Goal: Task Accomplishment & Management: Manage account settings

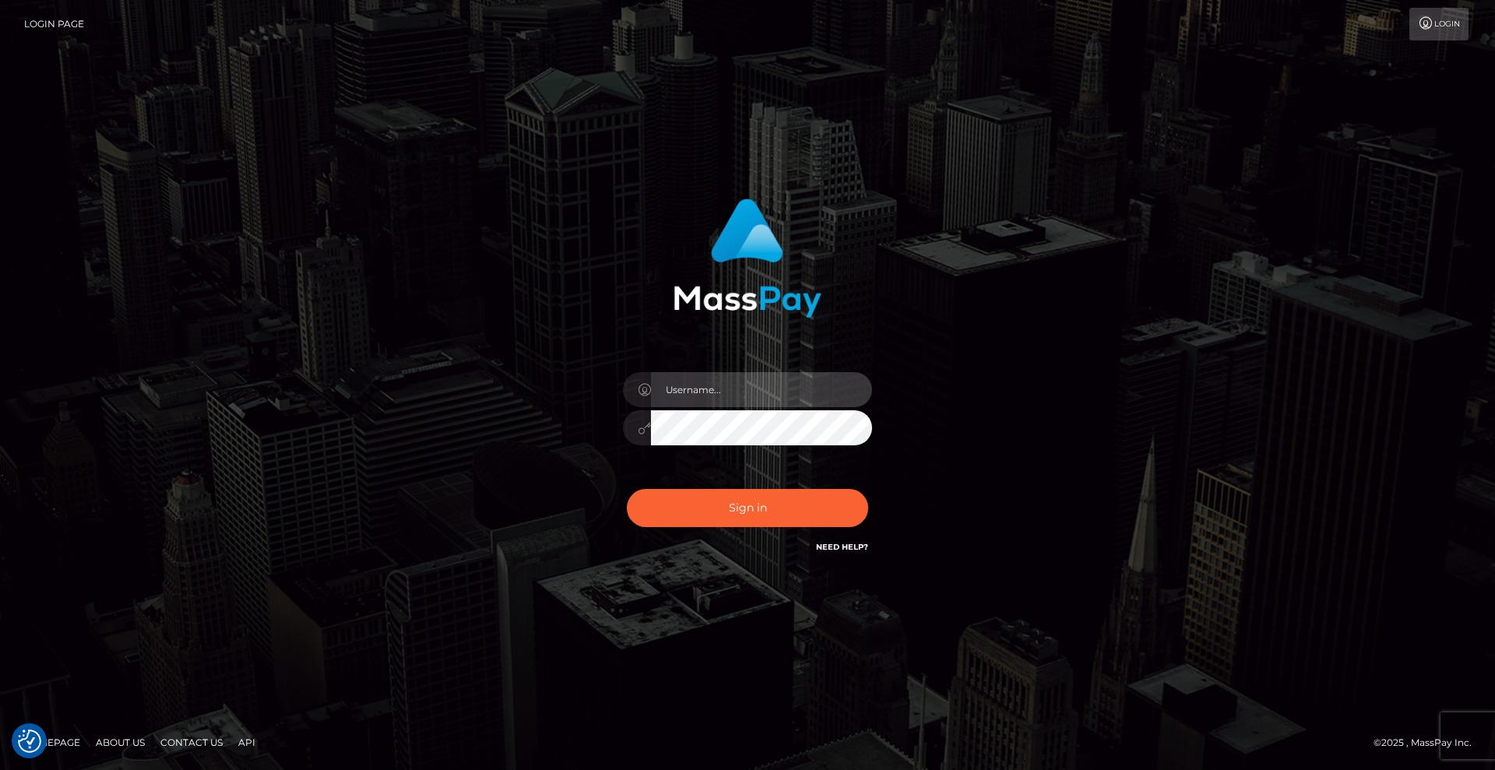
type input "[DEMOGRAPHIC_DATA]"
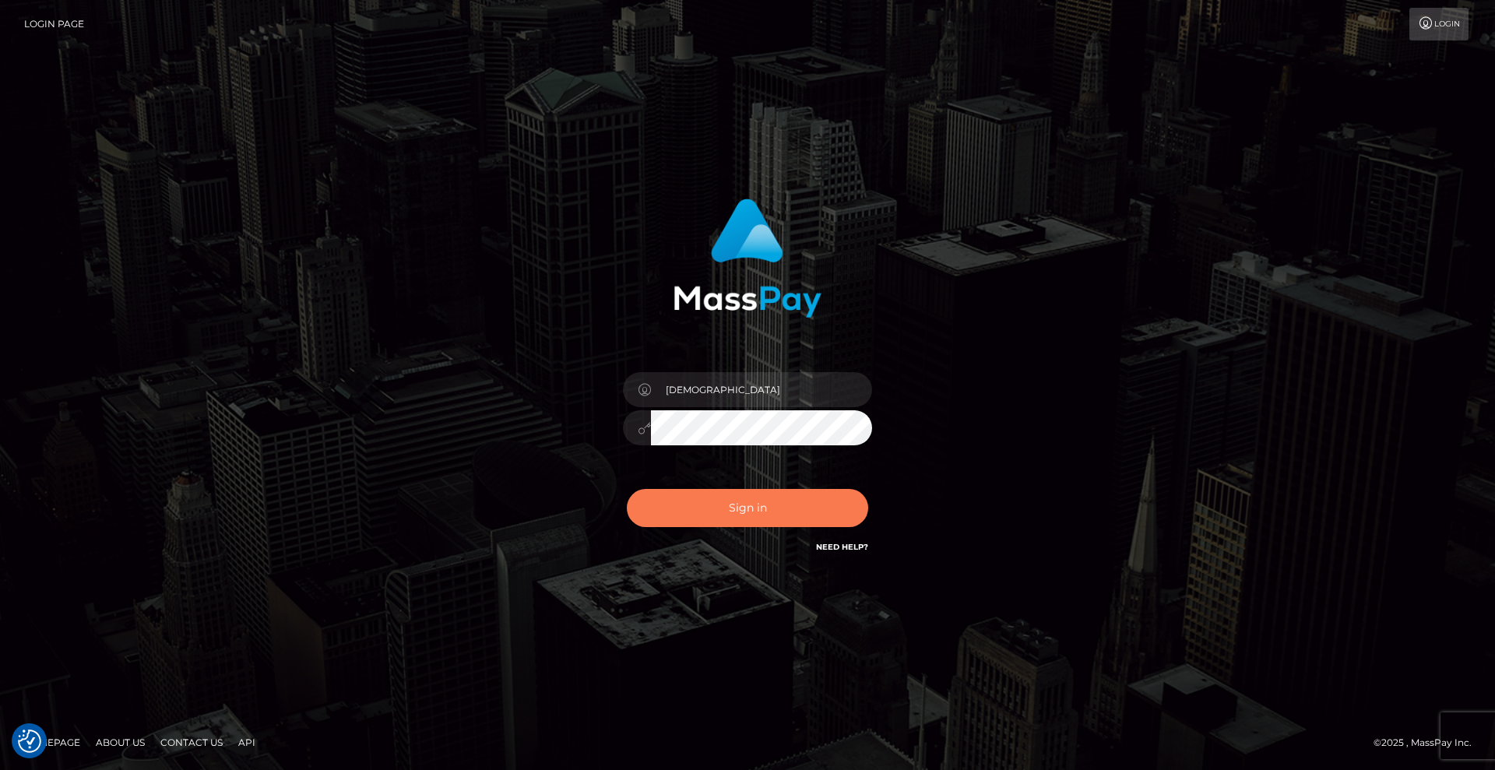
click at [828, 514] on button "Sign in" at bounding box center [747, 508] width 241 height 38
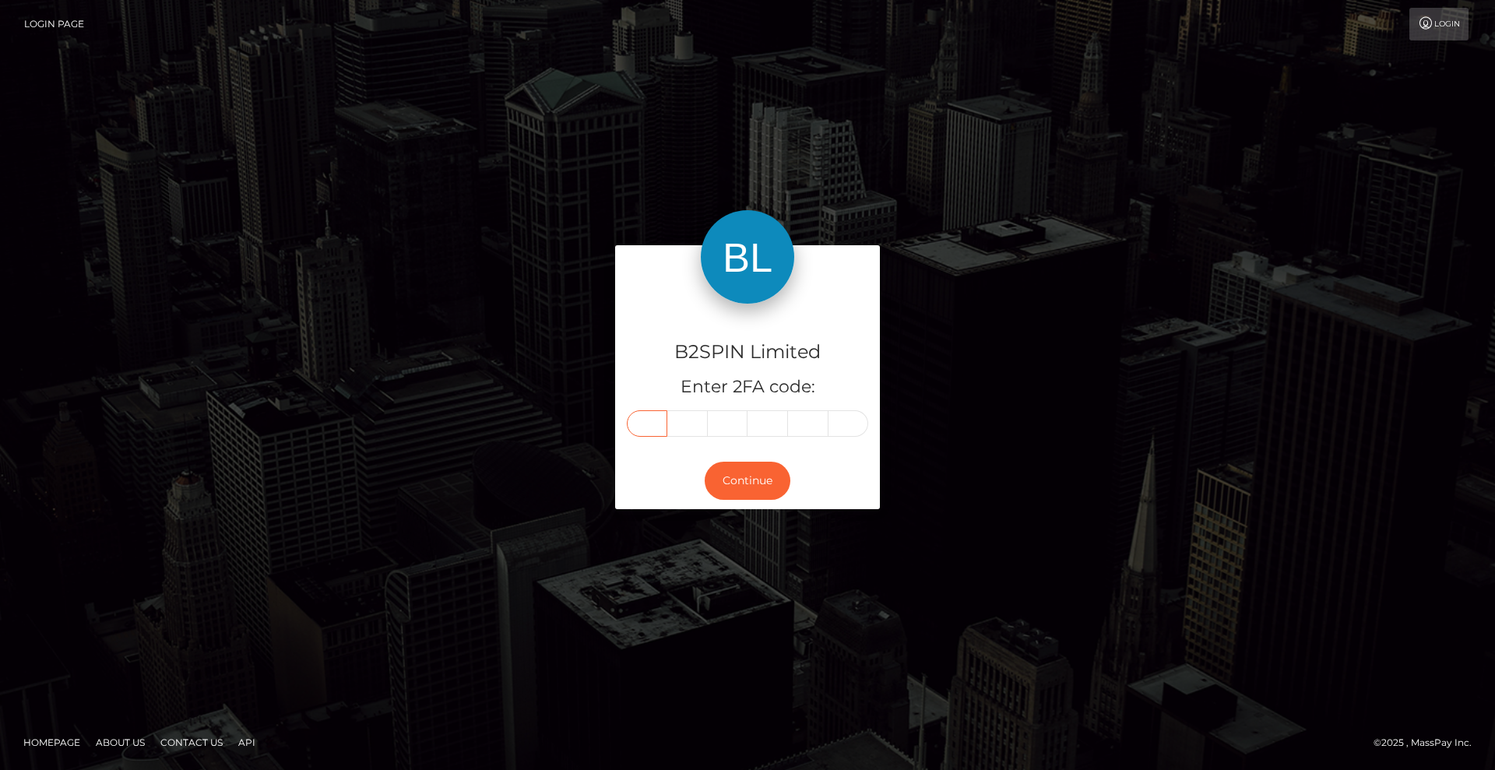
drag, startPoint x: 646, startPoint y: 423, endPoint x: 925, endPoint y: 391, distance: 280.6
click at [647, 423] on input "text" at bounding box center [647, 423] width 40 height 26
type input "6"
type input "1"
type input "8"
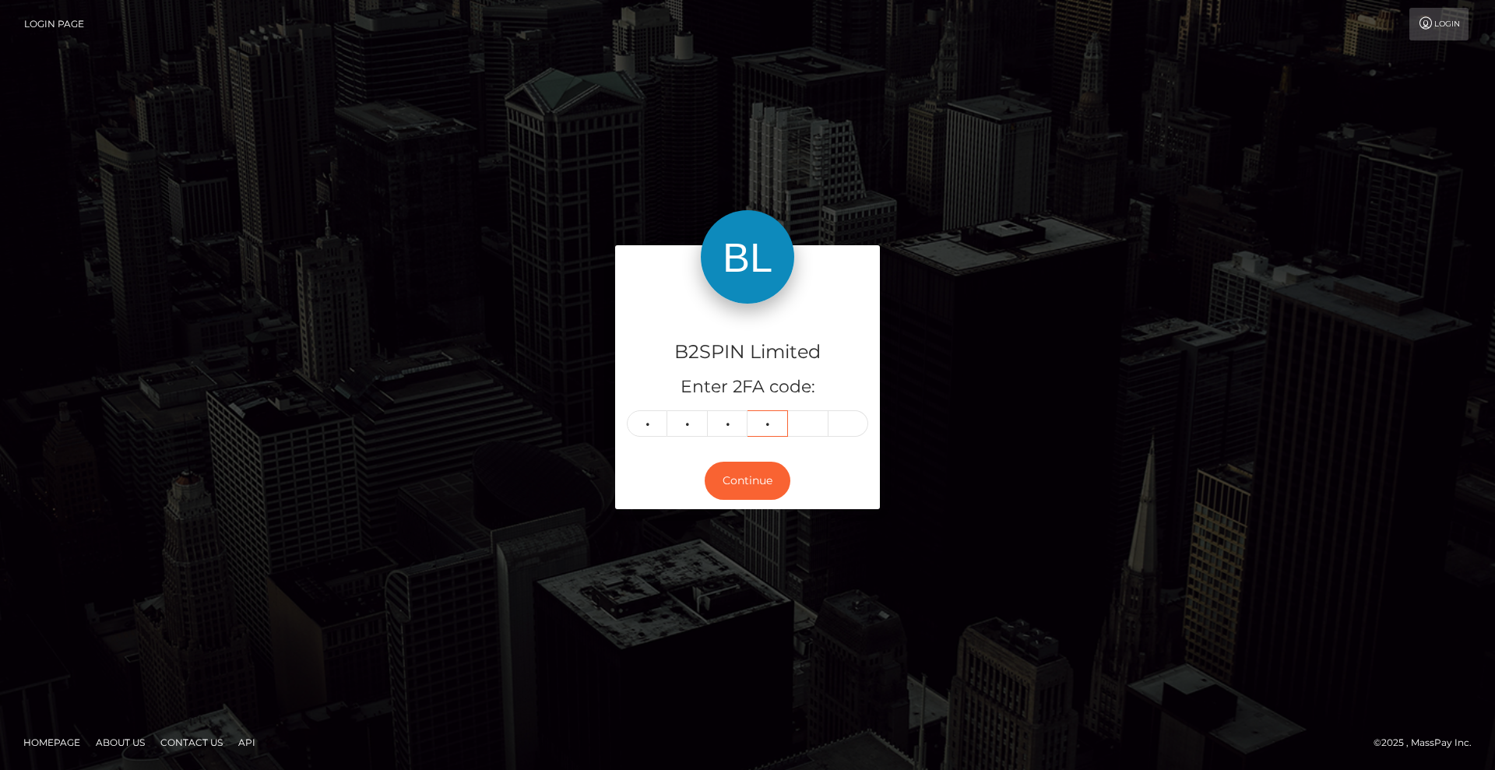
type input "7"
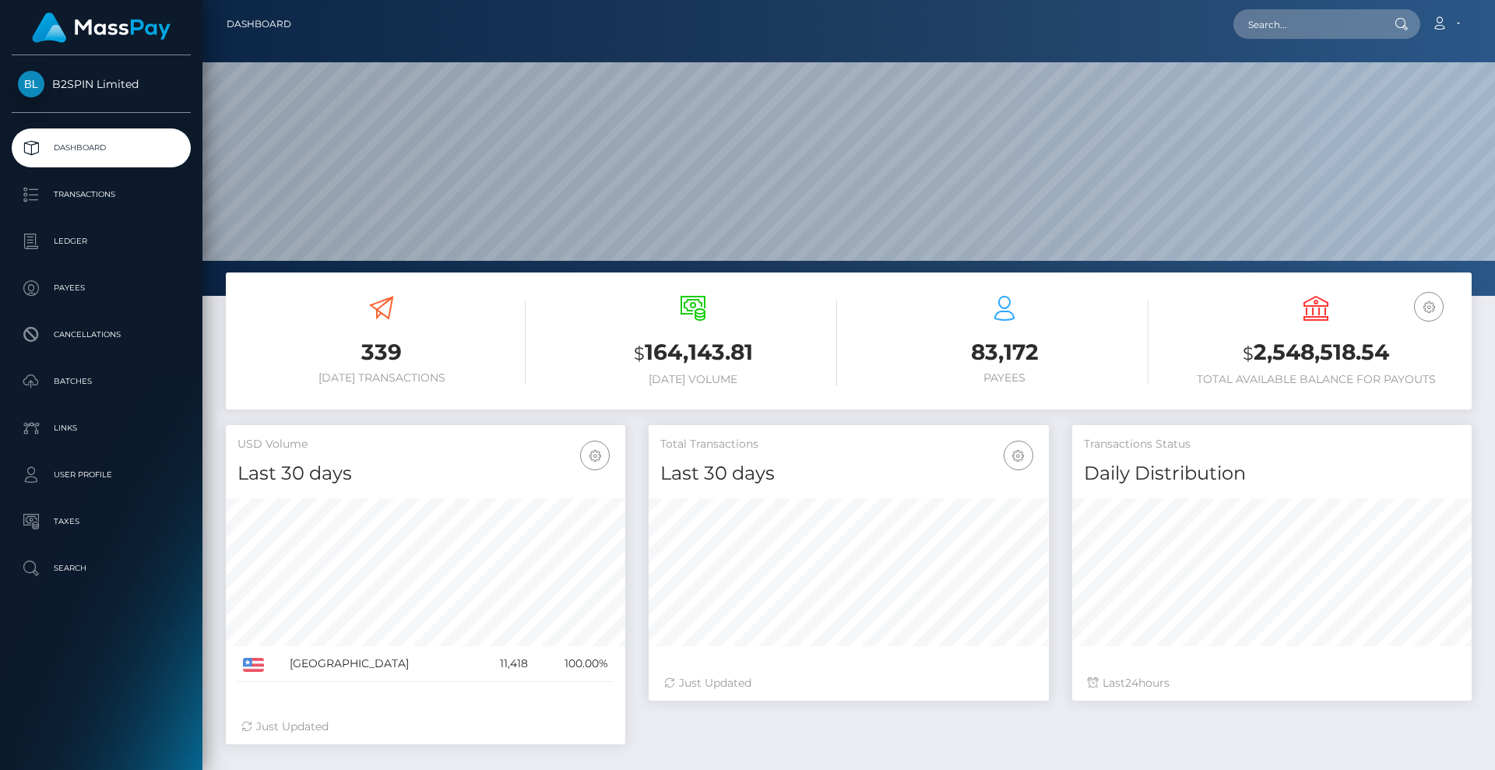
scroll to position [276, 400]
click at [90, 188] on p "Transactions" at bounding box center [101, 194] width 167 height 23
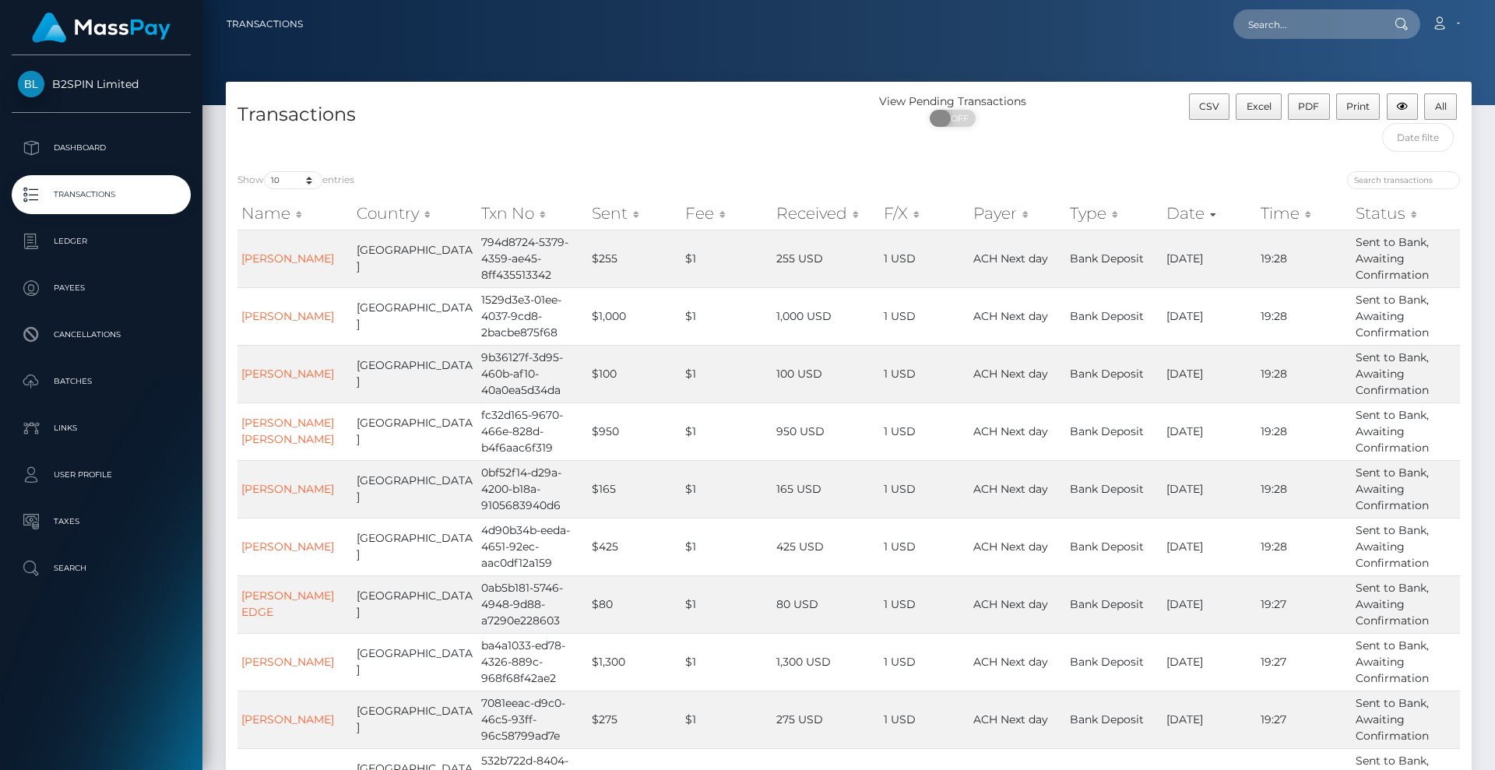
click at [948, 116] on span at bounding box center [940, 118] width 21 height 17
click at [309, 177] on select "10 25 50 100 250 500 1,000 3,500" at bounding box center [293, 180] width 58 height 18
select select "3500"
click at [265, 171] on select "10 25 50 100 250 500 1,000 3,500" at bounding box center [293, 180] width 58 height 18
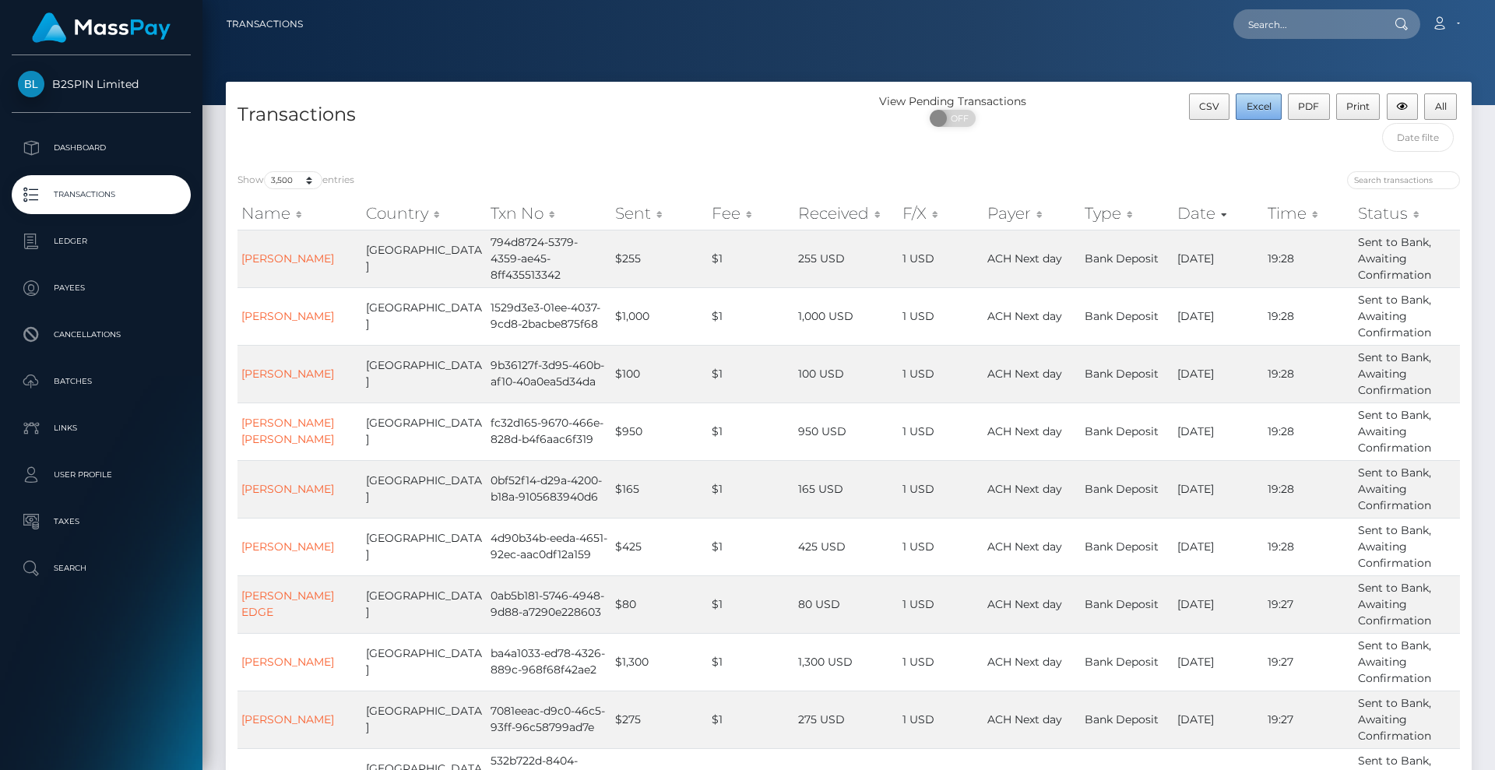
click at [1265, 103] on span "Excel" at bounding box center [1258, 106] width 25 height 12
click at [1314, 26] on input "text" at bounding box center [1306, 24] width 146 height 30
paste input "93ad4df1-a87b-4dd8-9550-04d7c7db503d"
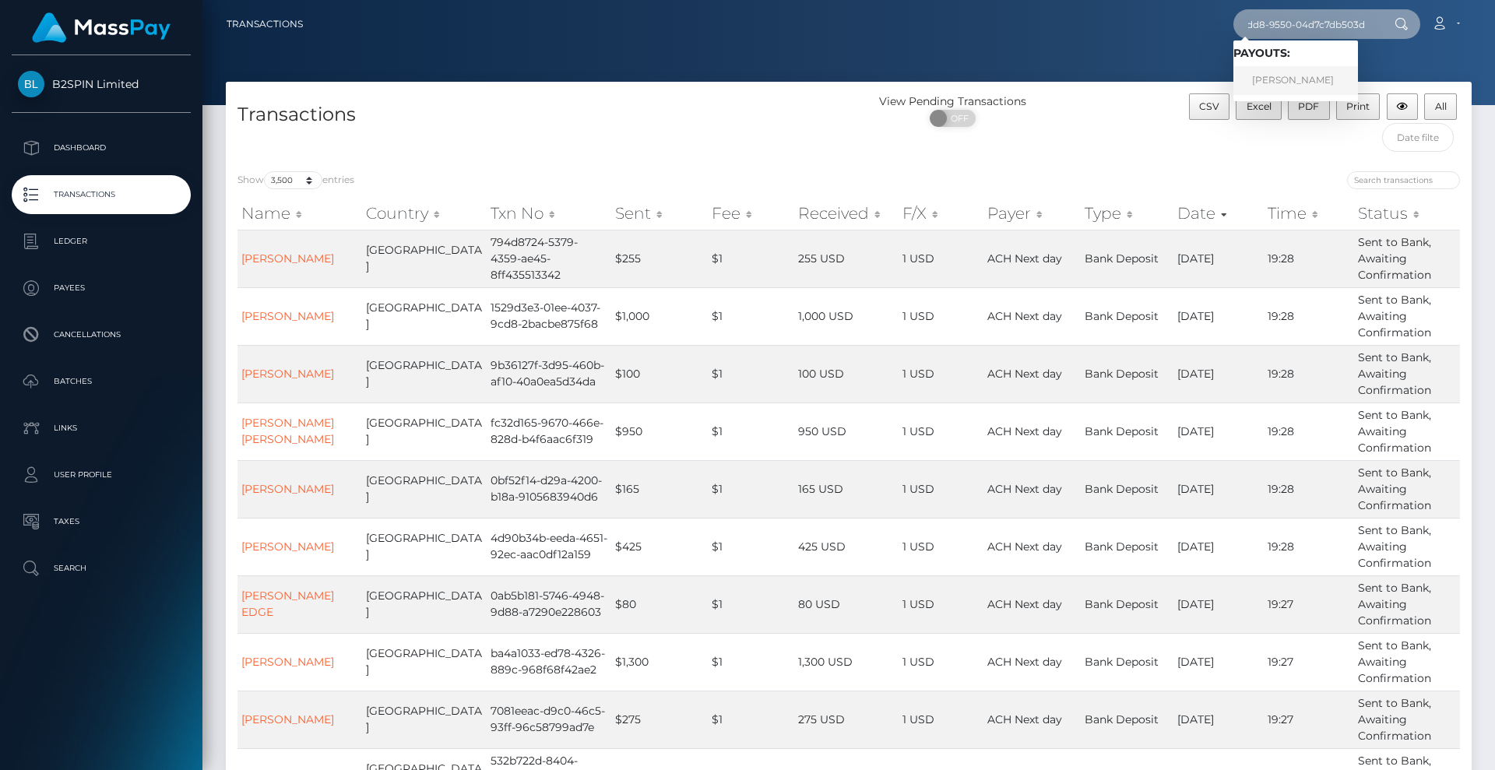
type input "93ad4df1-a87b-4dd8-9550-04d7c7db503d"
click at [1327, 78] on link "CORDIE MAE ALONZO" at bounding box center [1295, 80] width 125 height 29
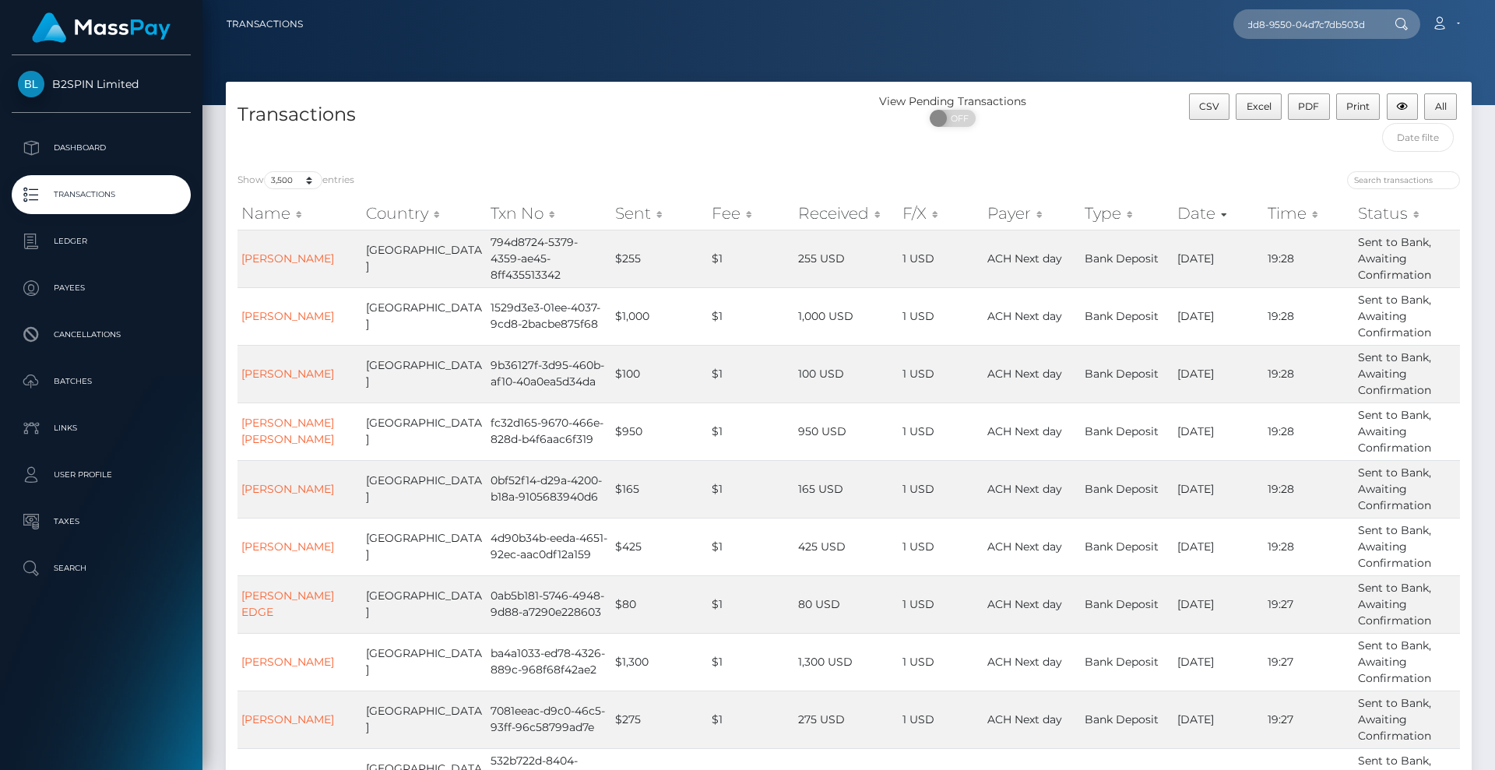
scroll to position [0, 0]
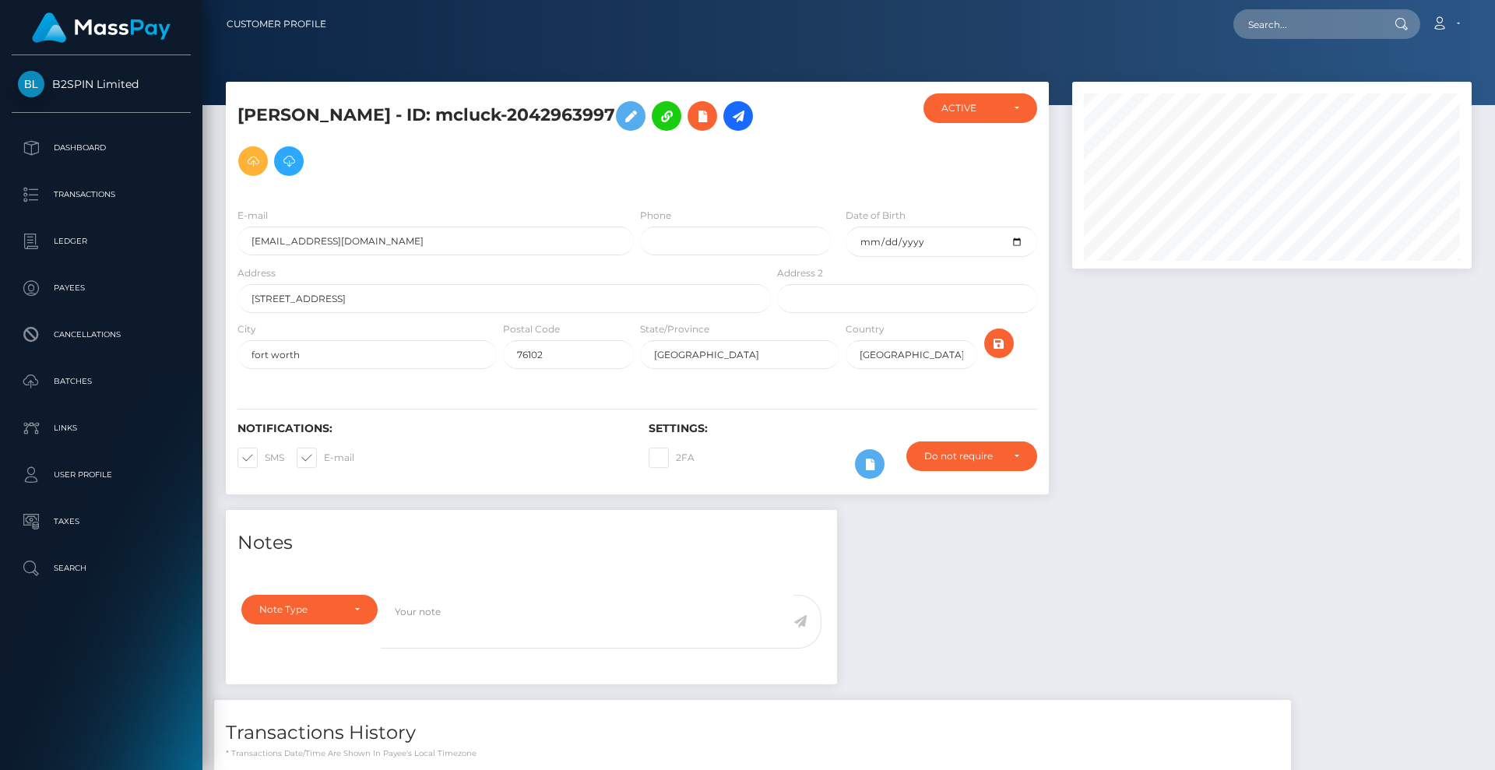
scroll to position [220, 0]
